Goal: Understand process/instructions: Learn how to perform a task or action

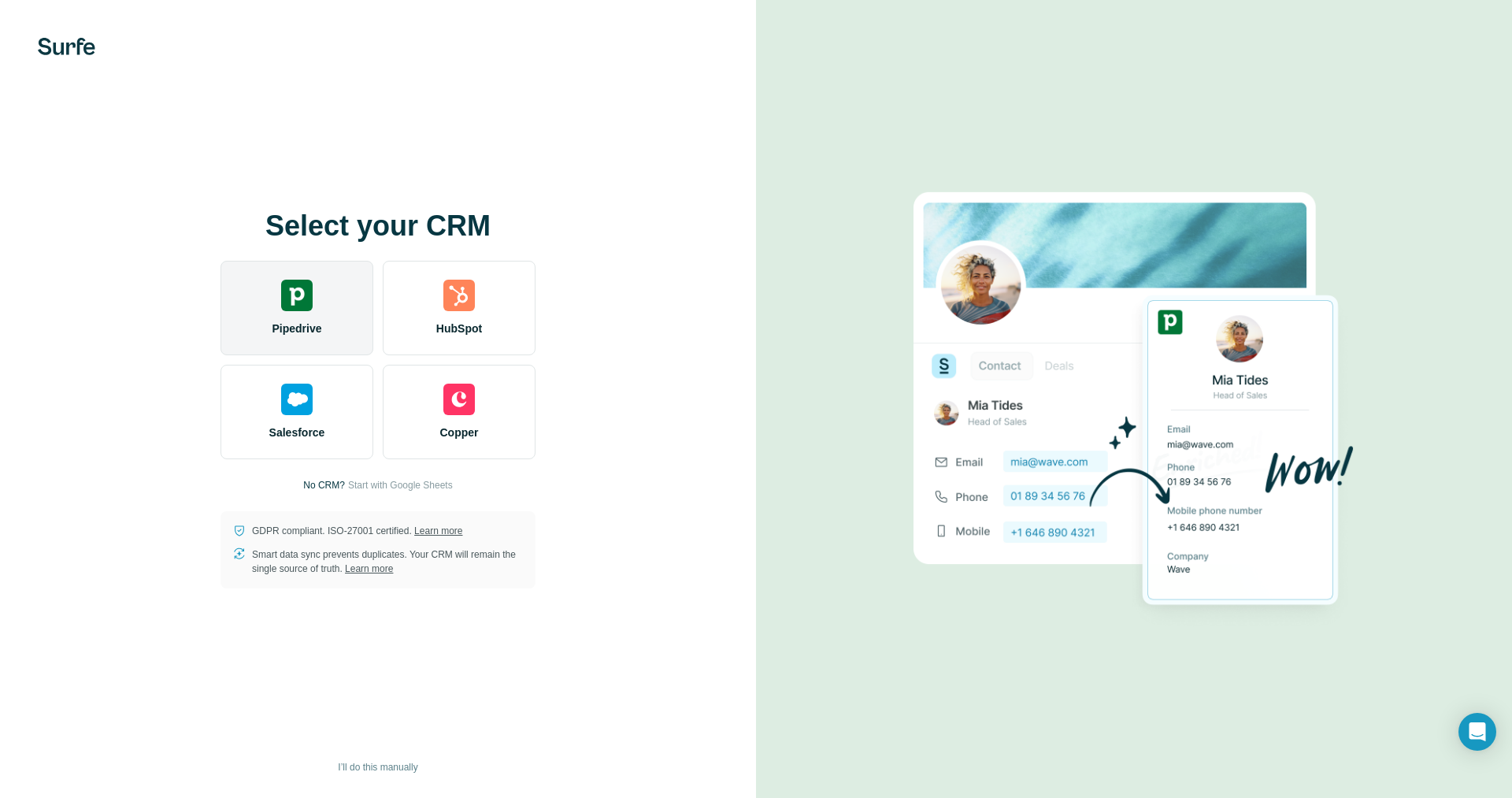
click at [284, 325] on span "Pipedrive" at bounding box center [297, 328] width 49 height 16
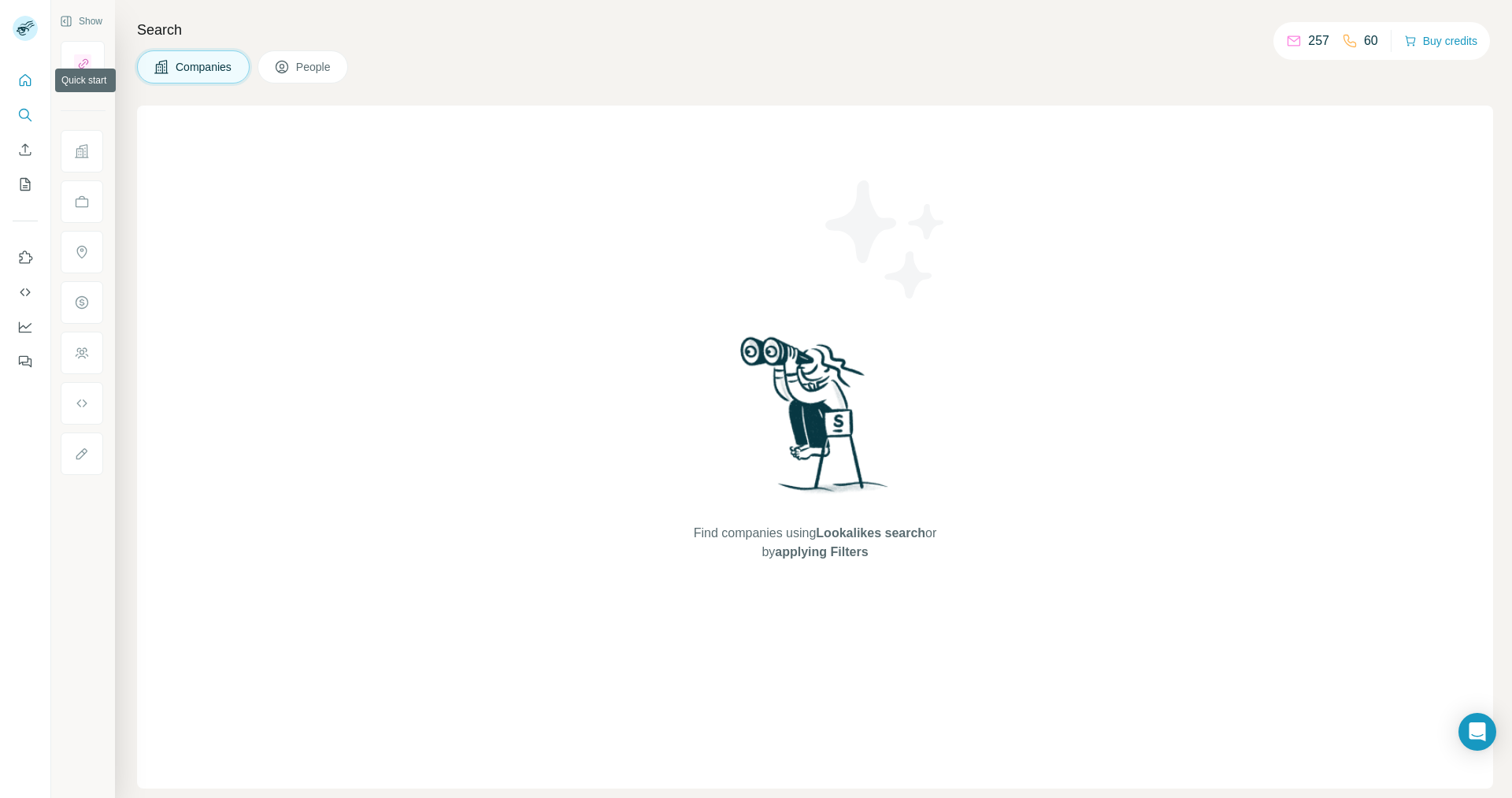
click at [27, 81] on icon "Quick start" at bounding box center [25, 80] width 16 height 16
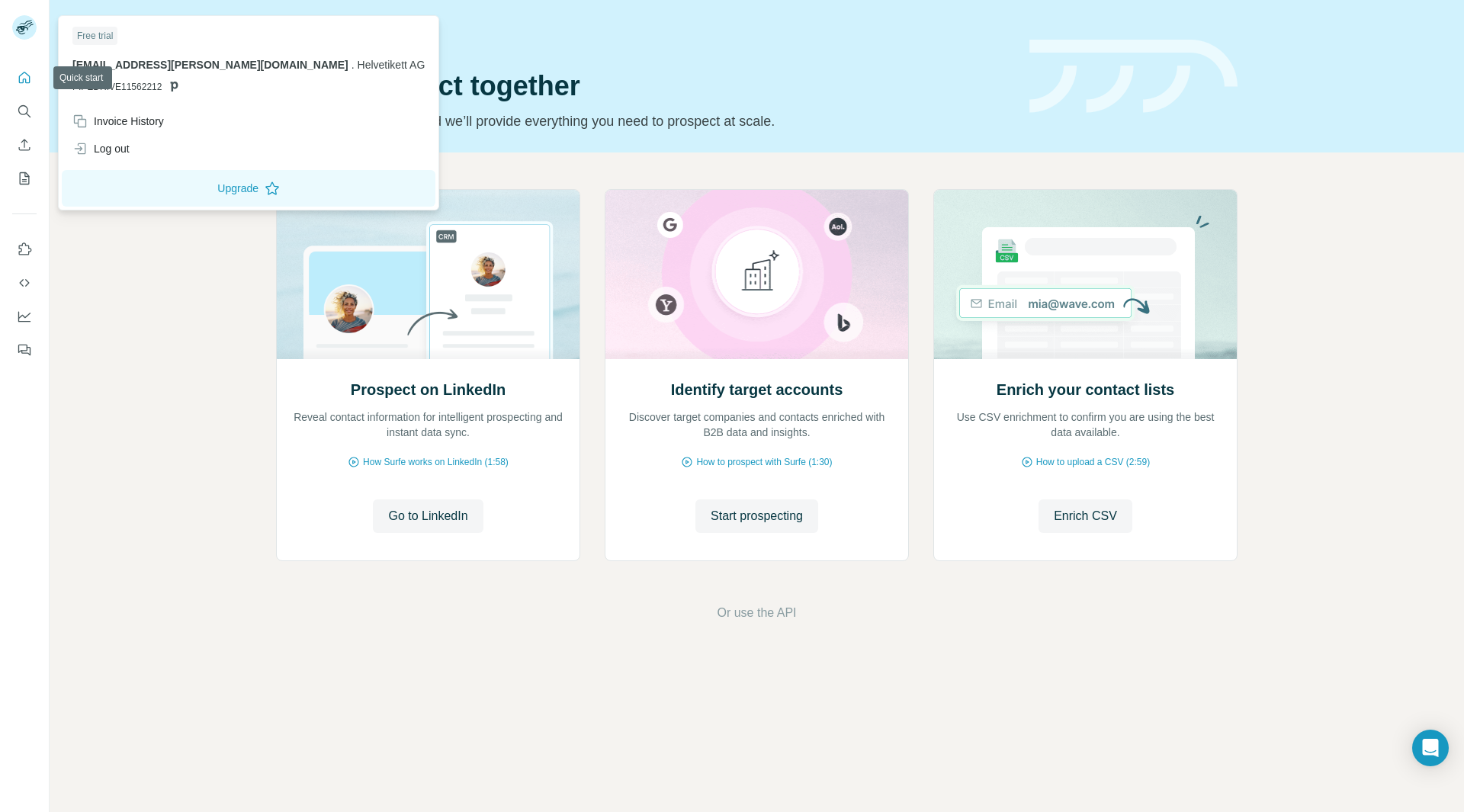
click at [18, 35] on rect at bounding box center [25, 28] width 25 height 25
click at [23, 245] on icon "Use Surfe on LinkedIn" at bounding box center [24, 249] width 16 height 16
